Goal: Task Accomplishment & Management: Manage account settings

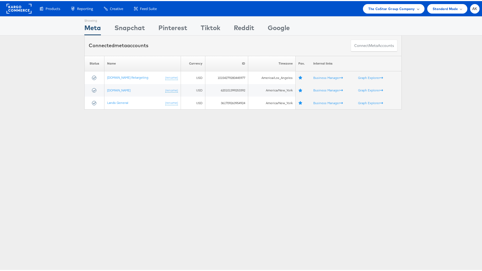
click at [390, 4] on div "The CoStar Group Company" at bounding box center [393, 7] width 61 height 9
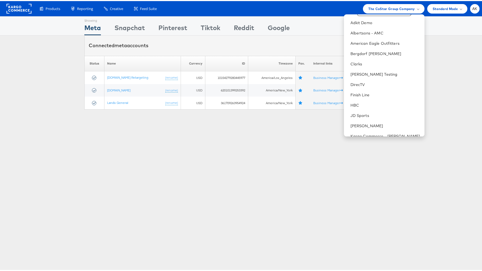
scroll to position [4, 0]
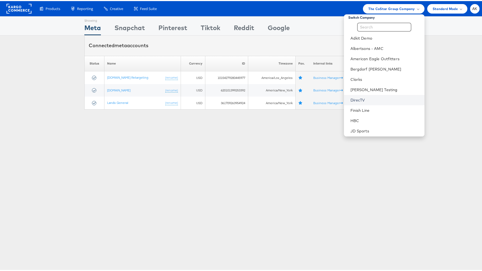
click at [373, 101] on link "DirecTV" at bounding box center [386, 98] width 70 height 5
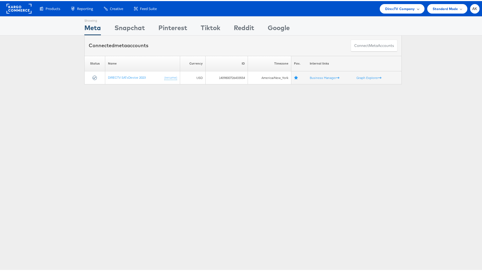
click at [393, 7] on span "DirecTV Company" at bounding box center [400, 8] width 30 height 6
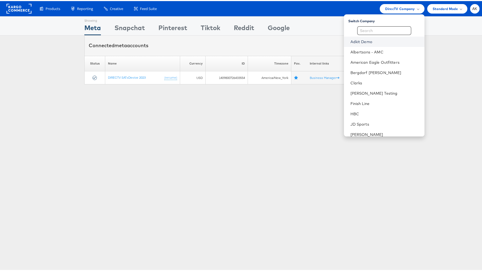
click at [378, 42] on link "Adkit Demo" at bounding box center [386, 40] width 70 height 5
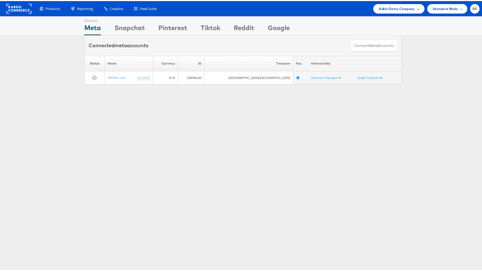
click at [407, 8] on span "Adkit Demo Company" at bounding box center [397, 8] width 36 height 6
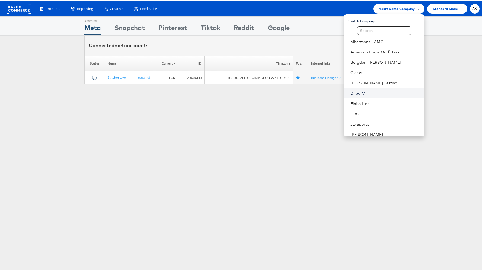
click at [374, 90] on link "DirecTV" at bounding box center [386, 92] width 70 height 5
